Goal: Find specific page/section: Find specific page/section

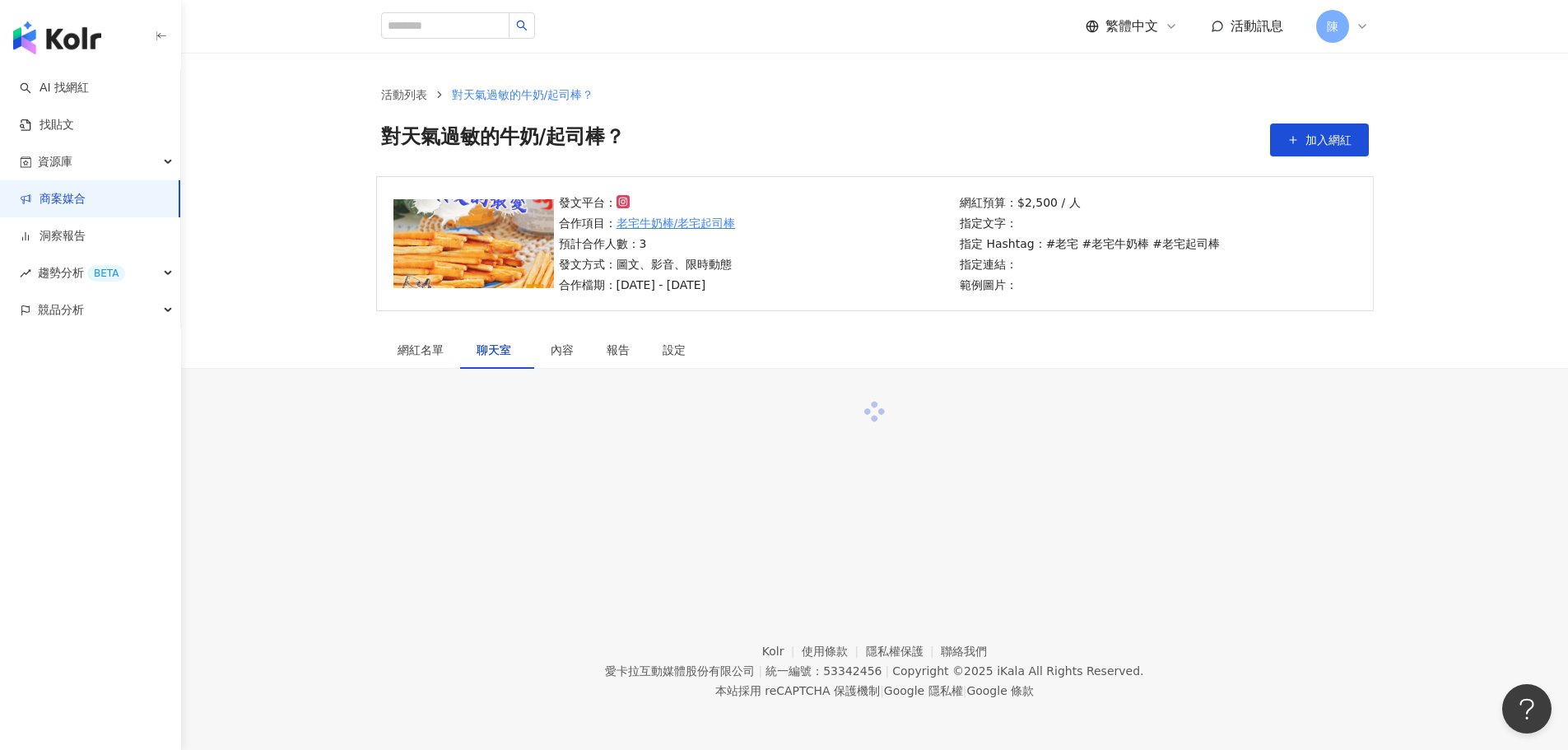
drag, startPoint x: 0, startPoint y: 0, endPoint x: 69, endPoint y: 44, distance: 81.8
click at [69, 44] on img "button" at bounding box center [57, 37] width 88 height 33
